Goal: Transaction & Acquisition: Purchase product/service

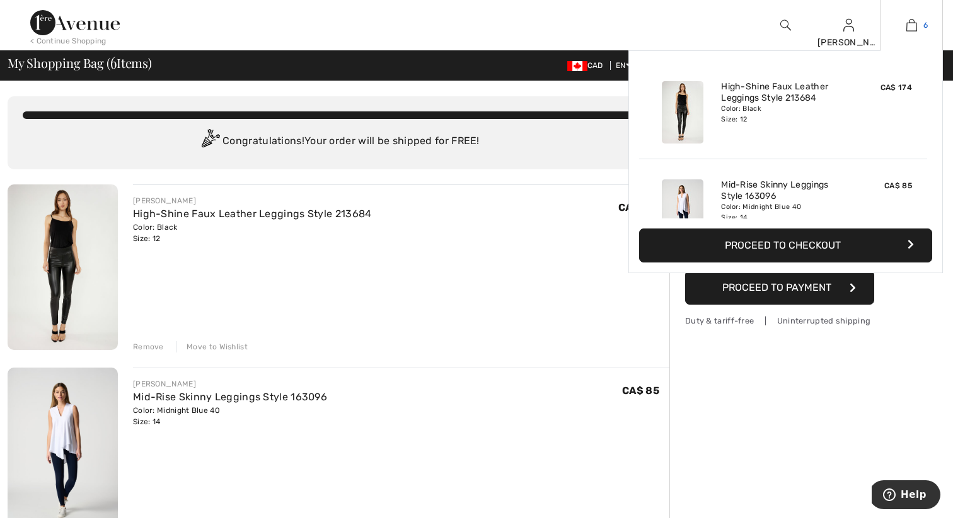
click at [915, 23] on img at bounding box center [911, 25] width 11 height 15
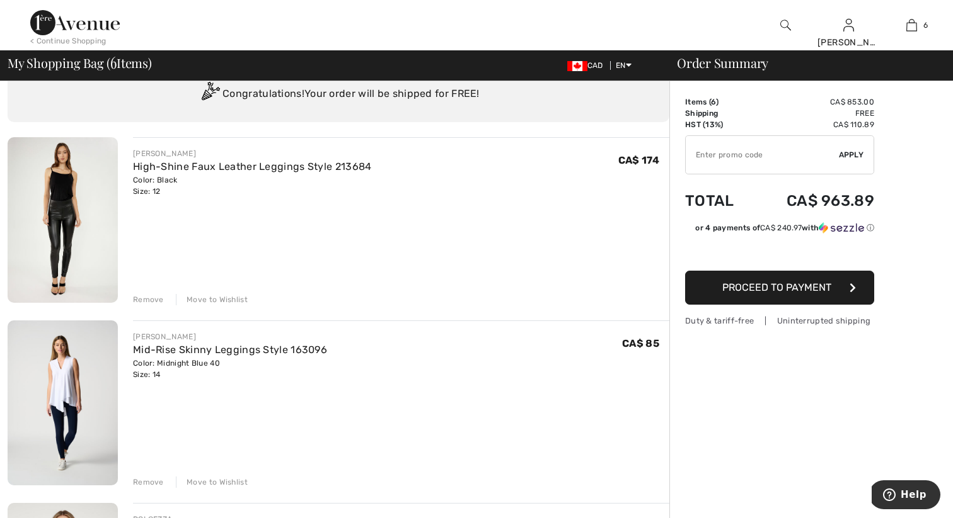
scroll to position [25, 0]
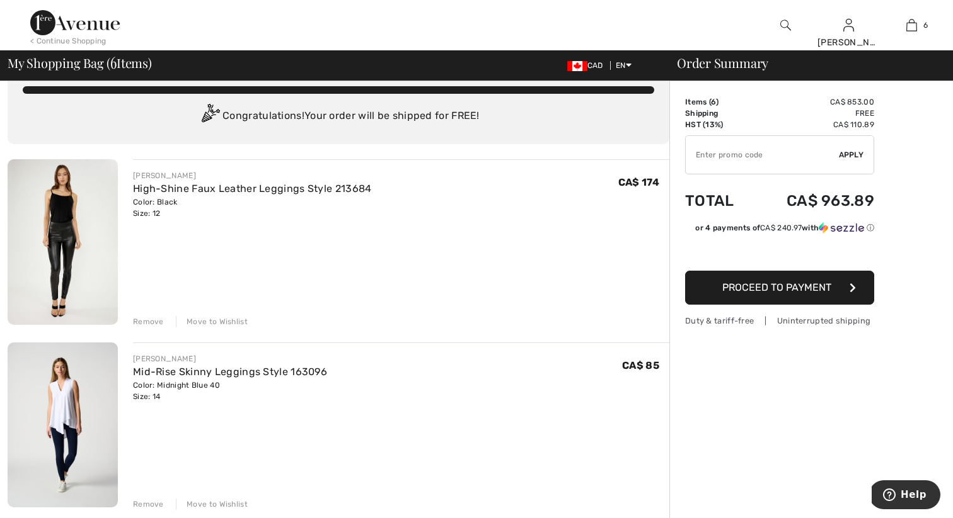
click at [144, 507] on div "Remove" at bounding box center [148, 504] width 31 height 11
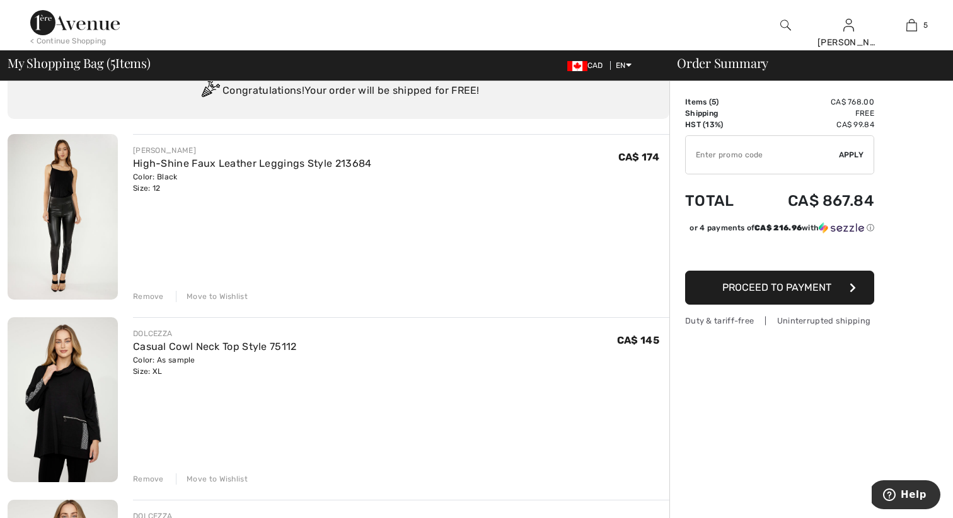
scroll to position [76, 0]
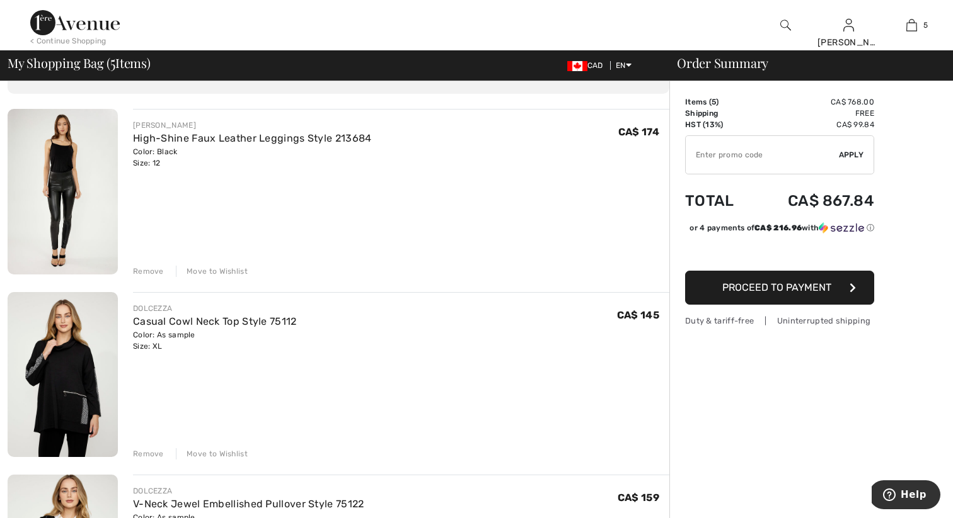
click at [138, 450] on div "Remove" at bounding box center [148, 454] width 31 height 11
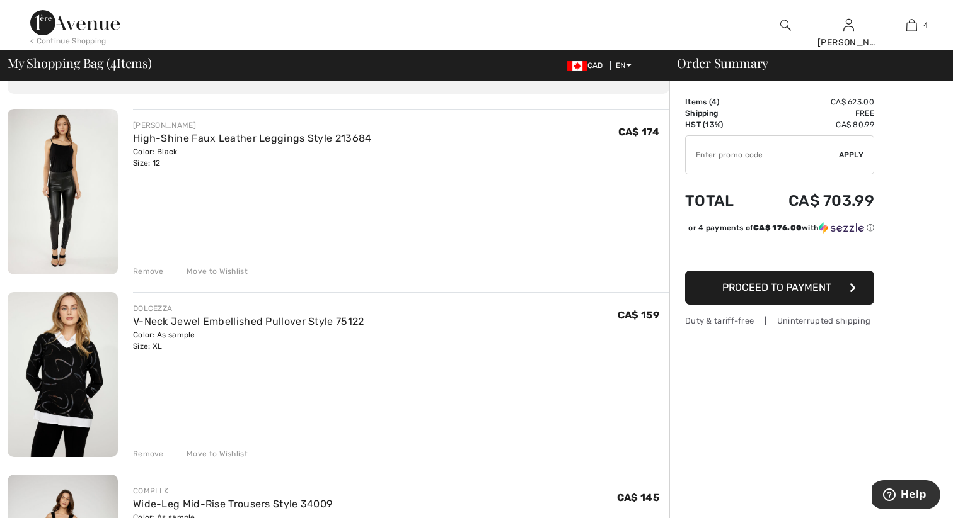
click at [138, 451] on div "Remove" at bounding box center [148, 454] width 31 height 11
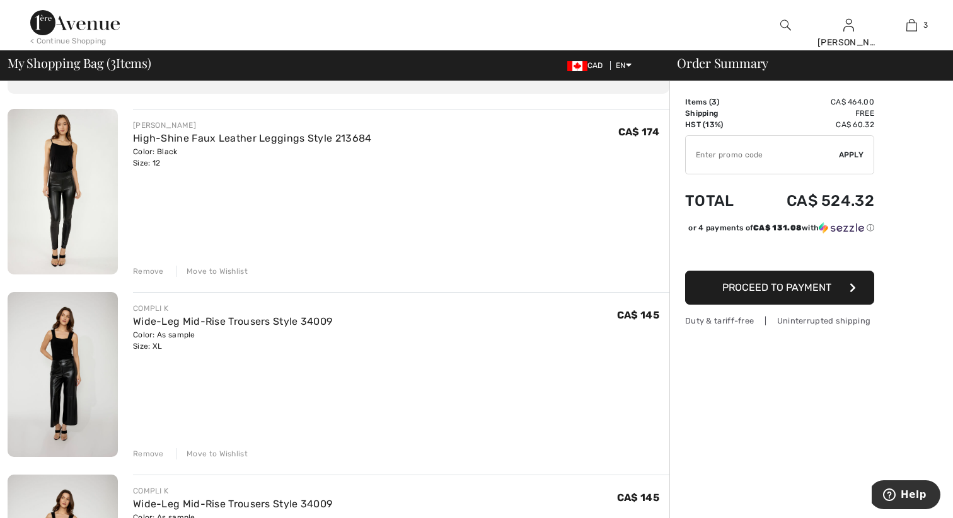
click at [154, 273] on div "Remove" at bounding box center [148, 271] width 31 height 11
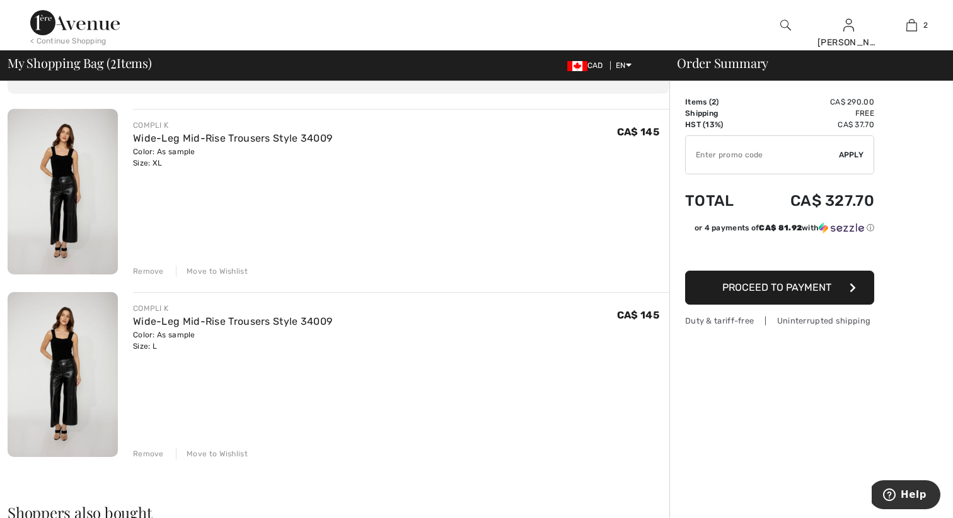
click at [816, 294] on button "Proceed to Payment" at bounding box center [779, 288] width 189 height 34
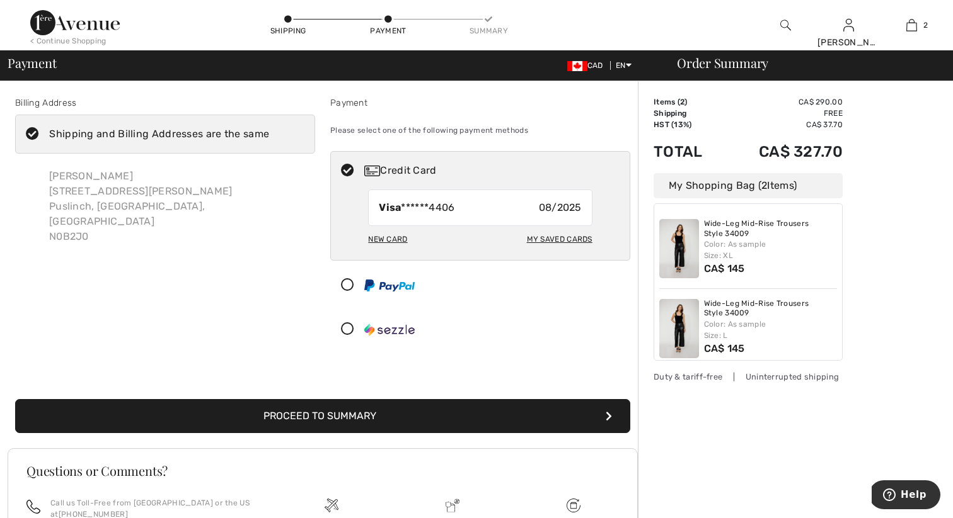
click at [599, 413] on button "Proceed to Summary" at bounding box center [322, 416] width 615 height 34
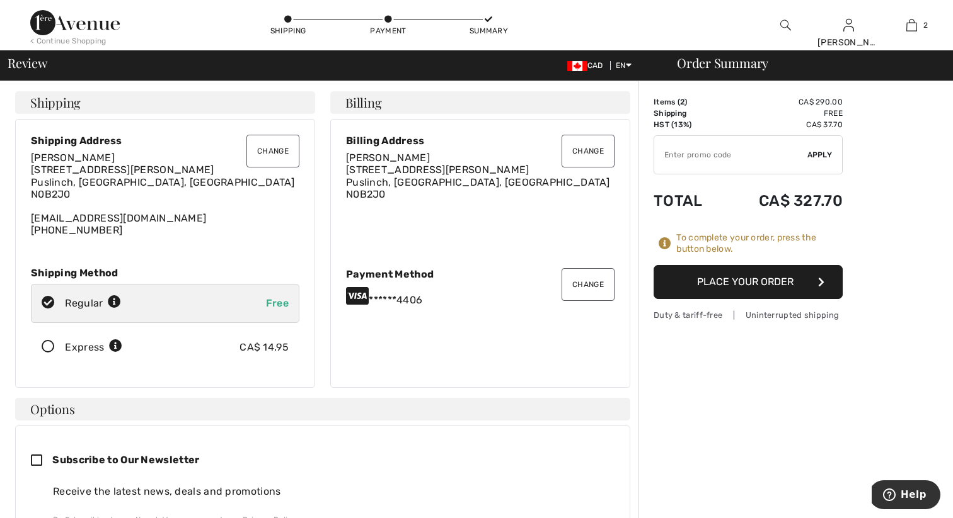
scroll to position [25, 0]
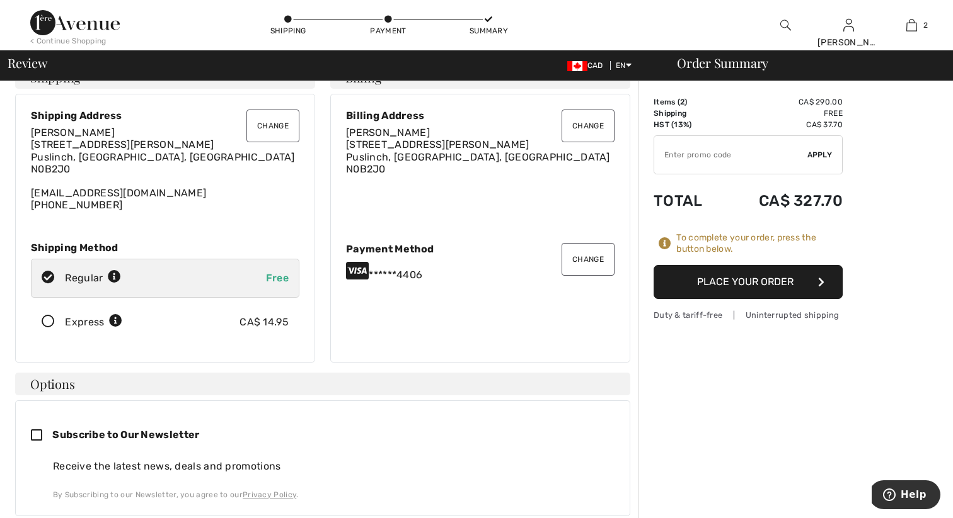
click at [42, 319] on icon at bounding box center [47, 322] width 33 height 13
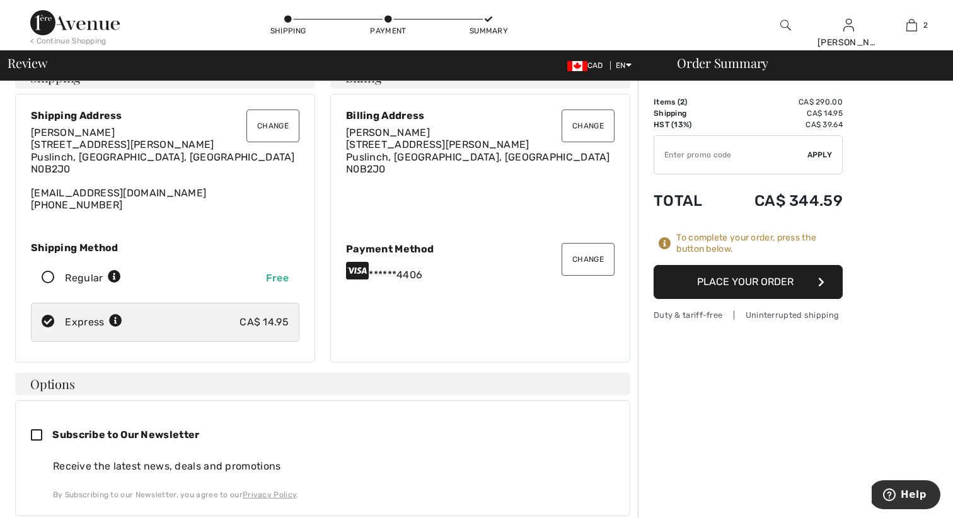
click at [734, 275] on button "Place Your Order" at bounding box center [747, 282] width 189 height 34
